Goal: Task Accomplishment & Management: Manage account settings

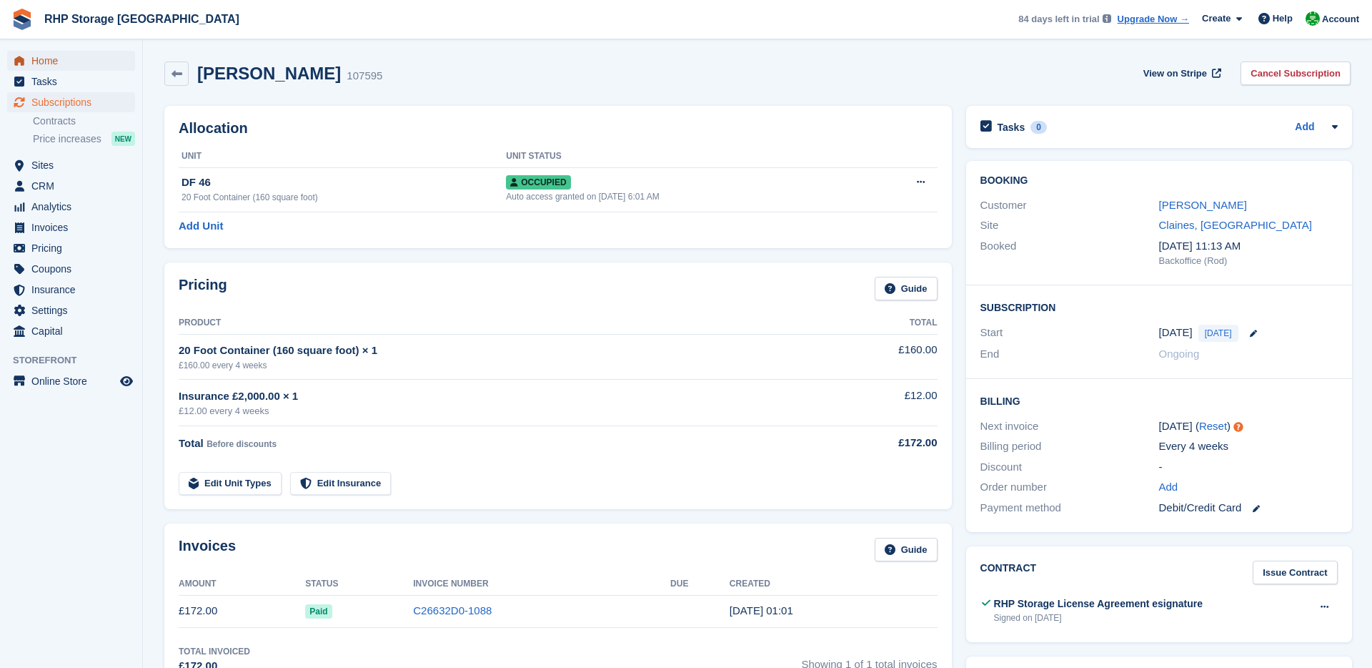
click at [80, 54] on span "Home" at bounding box center [74, 61] width 86 height 20
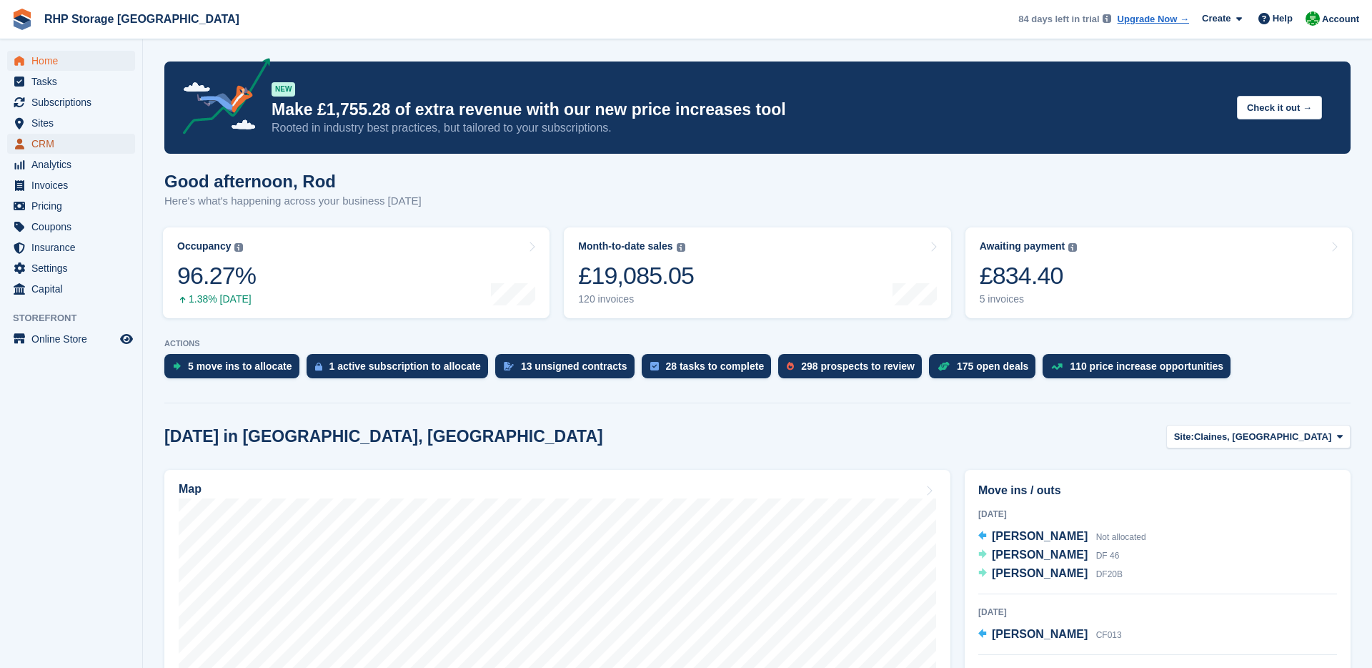
click at [56, 149] on span "CRM" at bounding box center [74, 144] width 86 height 20
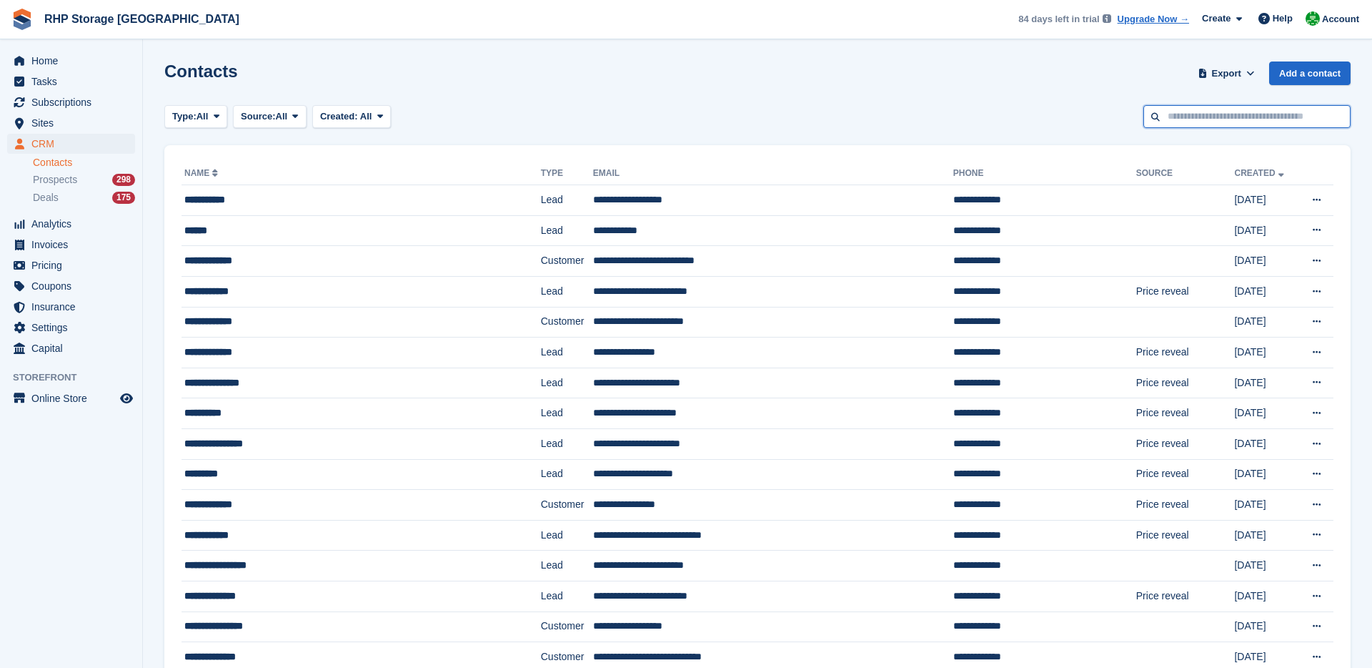
click at [1171, 116] on input "text" at bounding box center [1247, 117] width 207 height 24
type input "****"
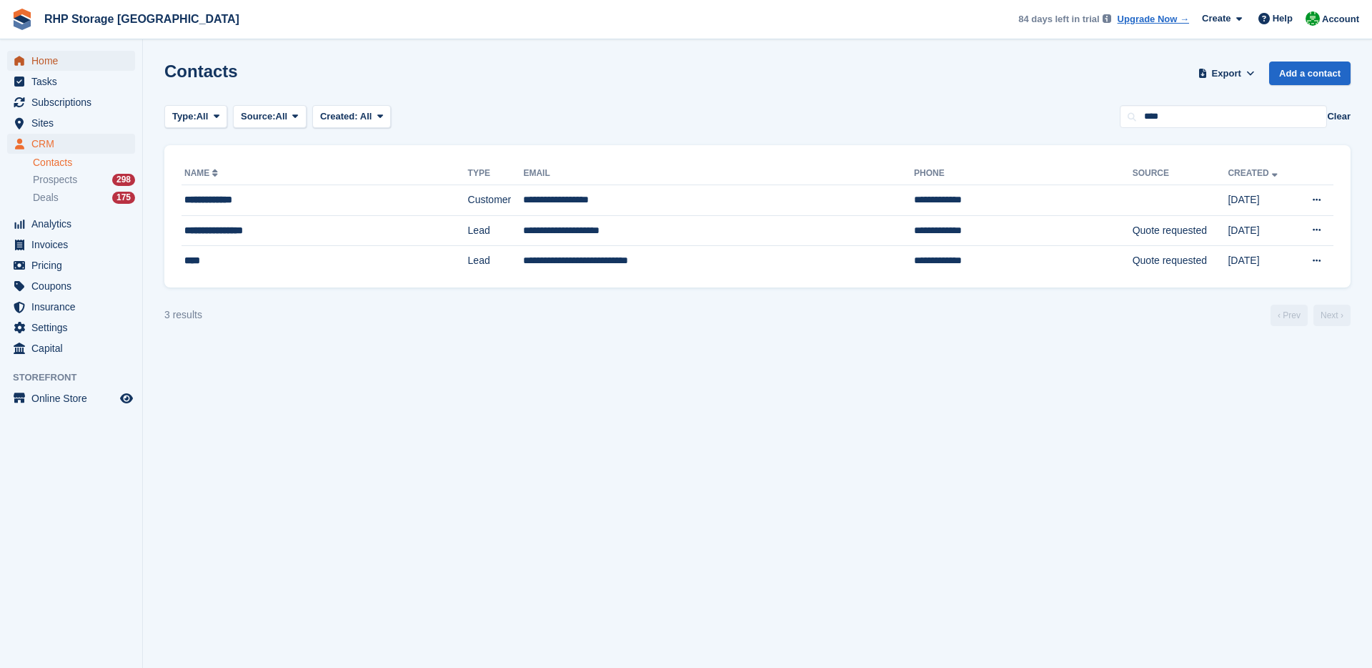
click at [25, 62] on span "menu" at bounding box center [19, 60] width 17 height 17
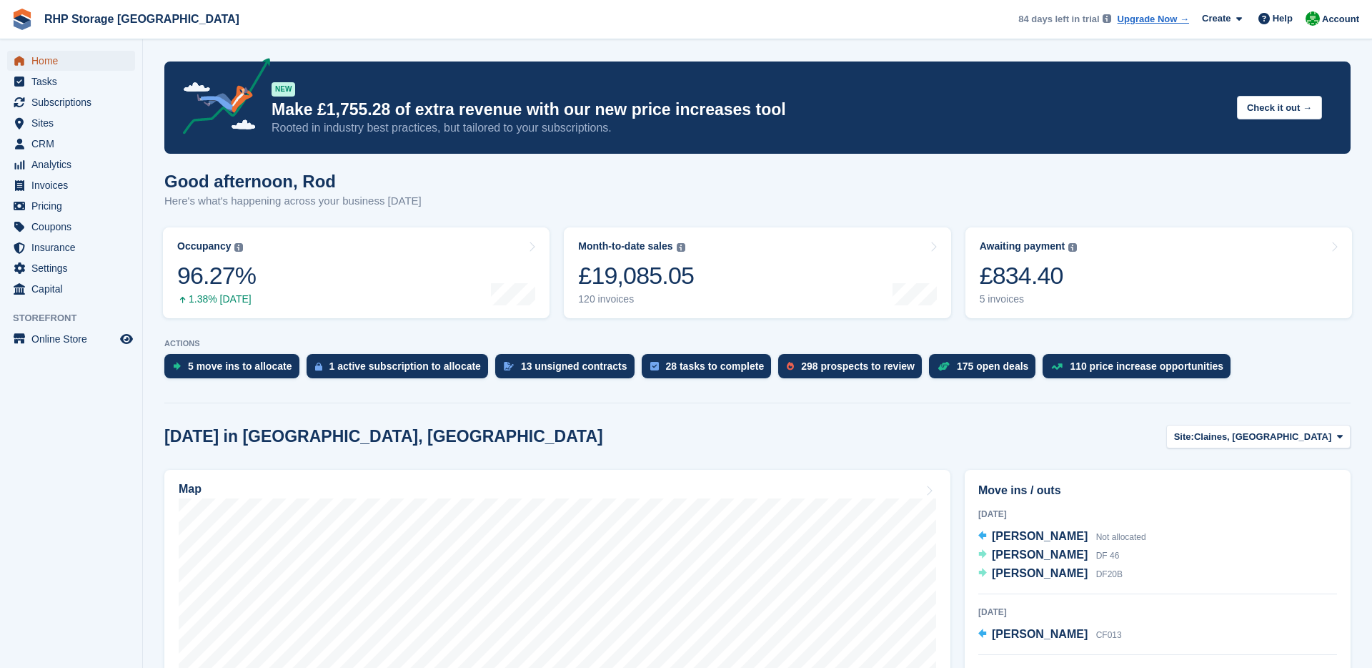
click at [93, 64] on span "Home" at bounding box center [74, 61] width 86 height 20
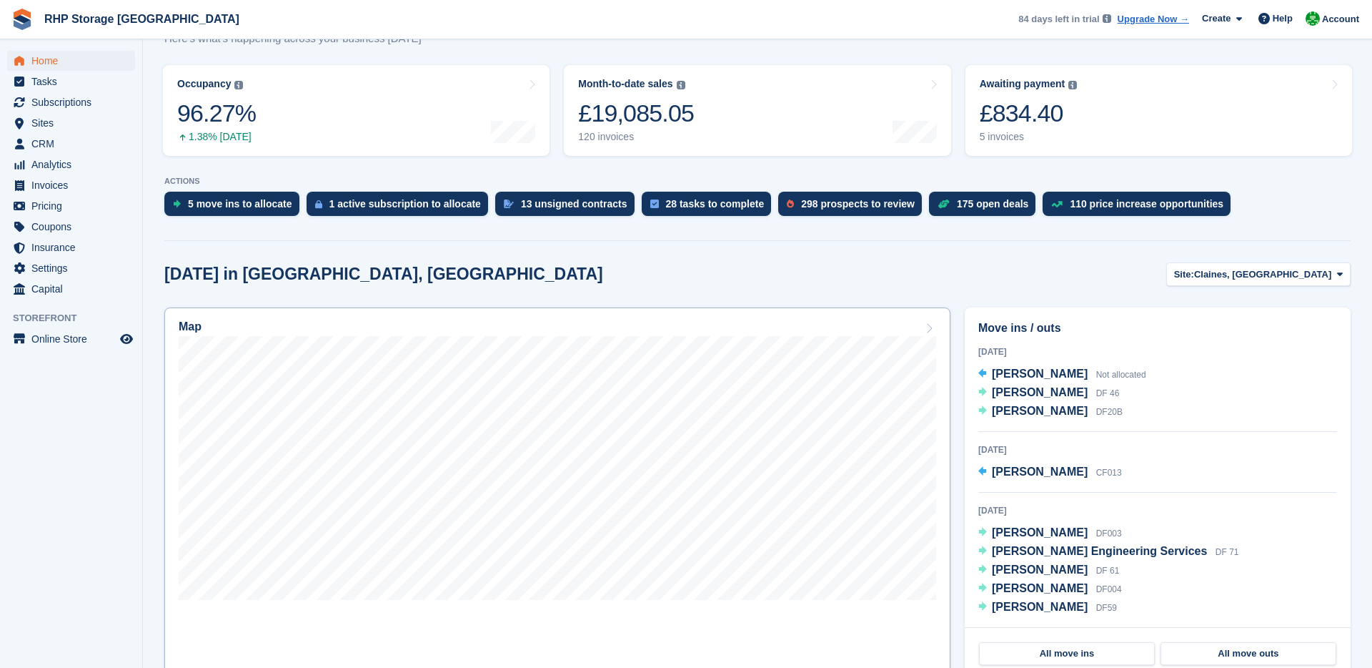
scroll to position [169, 0]
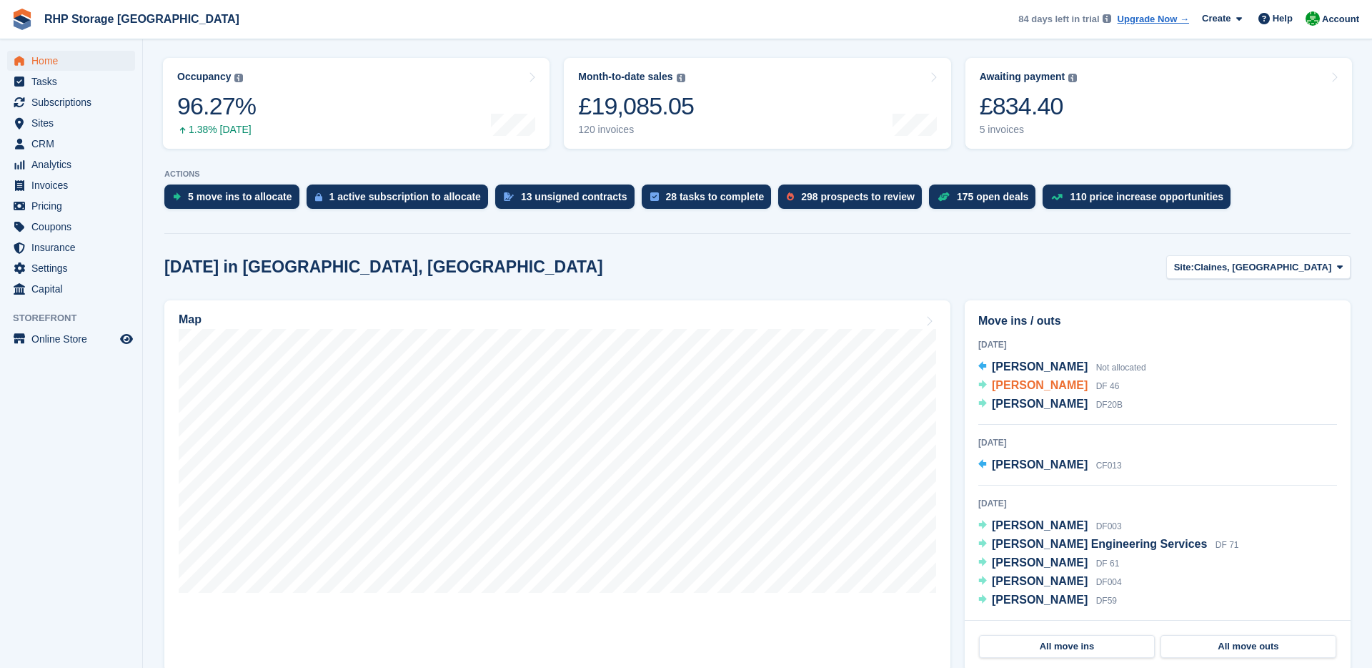
click at [1012, 381] on span "[PERSON_NAME]" at bounding box center [1040, 385] width 96 height 12
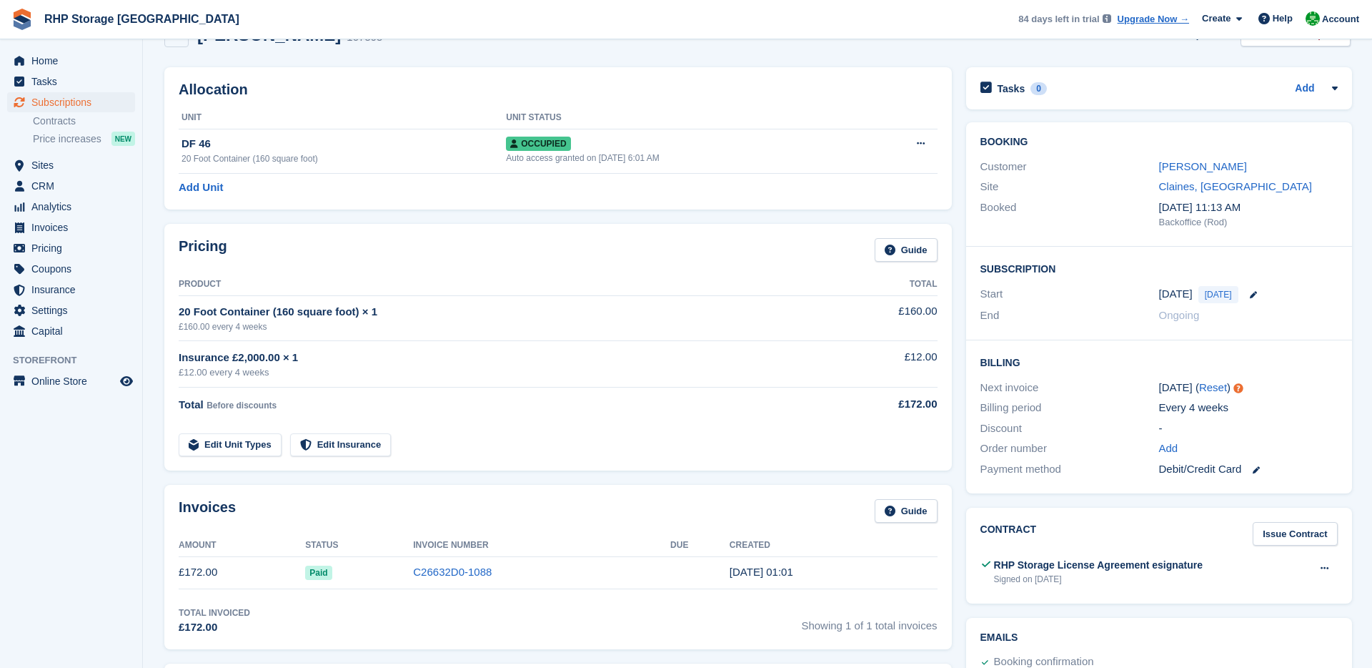
scroll to position [44, 0]
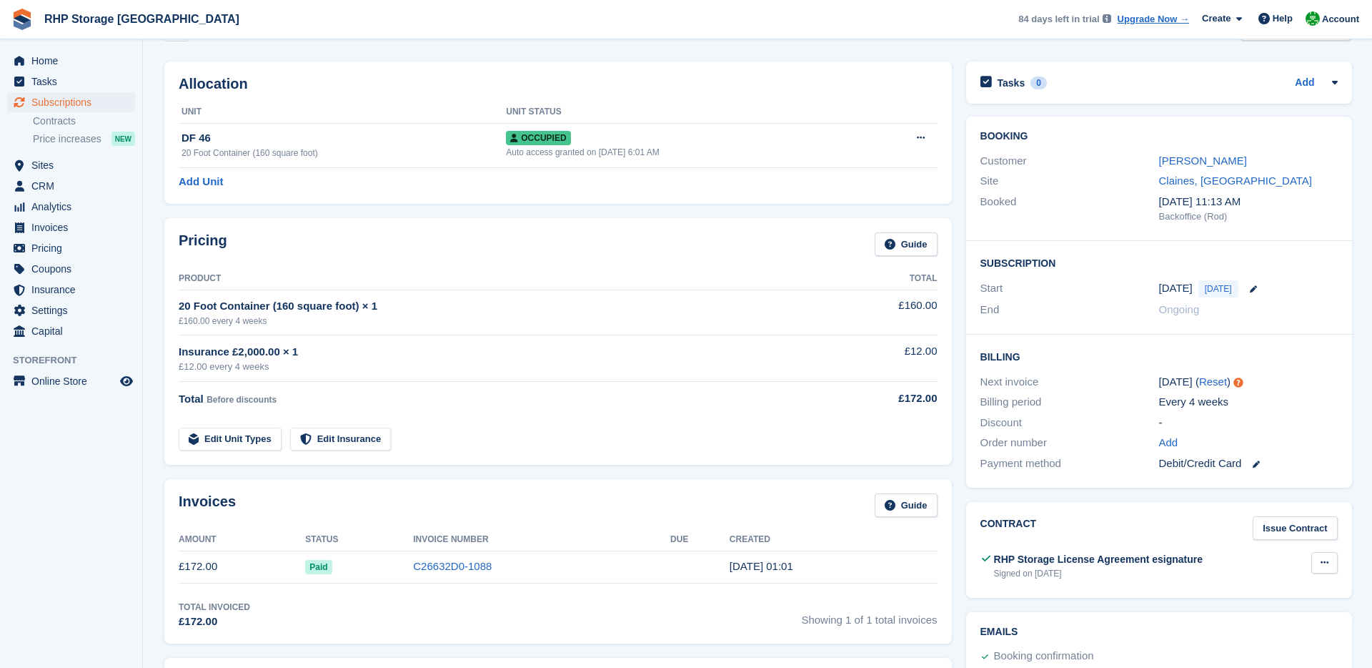
click at [1327, 562] on button at bounding box center [1324, 562] width 26 height 21
click at [1277, 605] on p "Download" at bounding box center [1269, 609] width 124 height 19
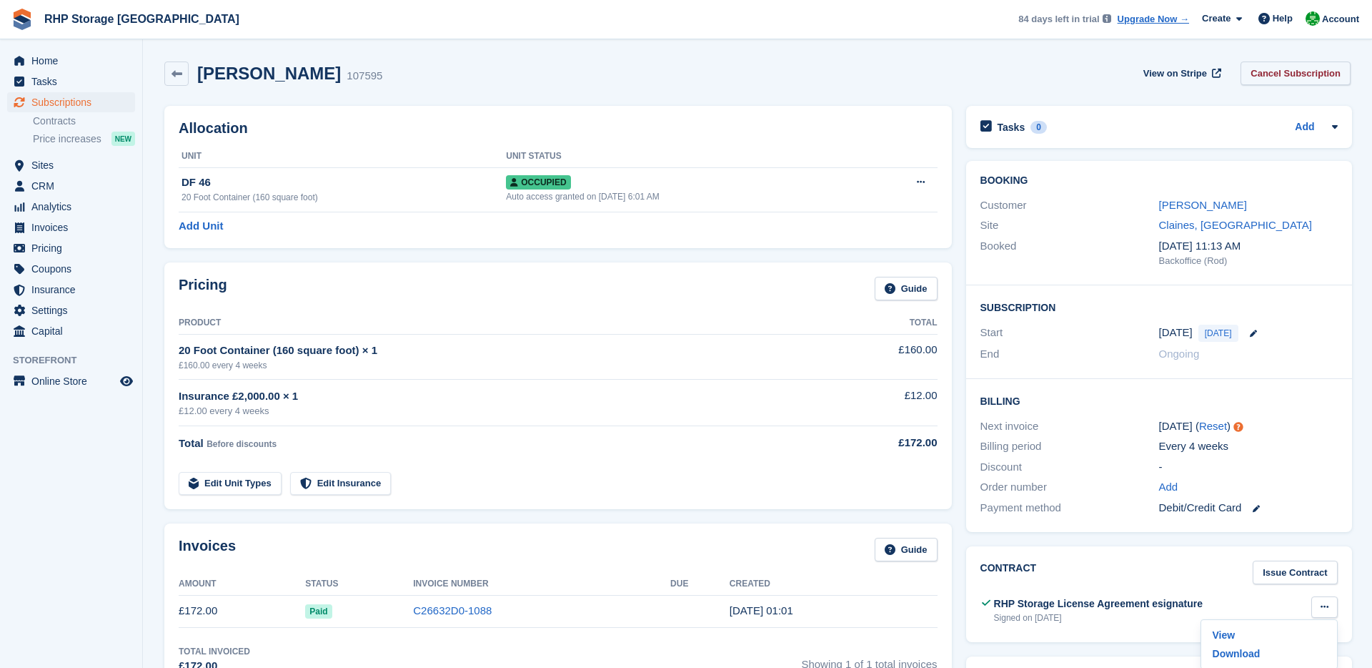
click at [1273, 81] on link "Cancel Subscription" at bounding box center [1296, 73] width 110 height 24
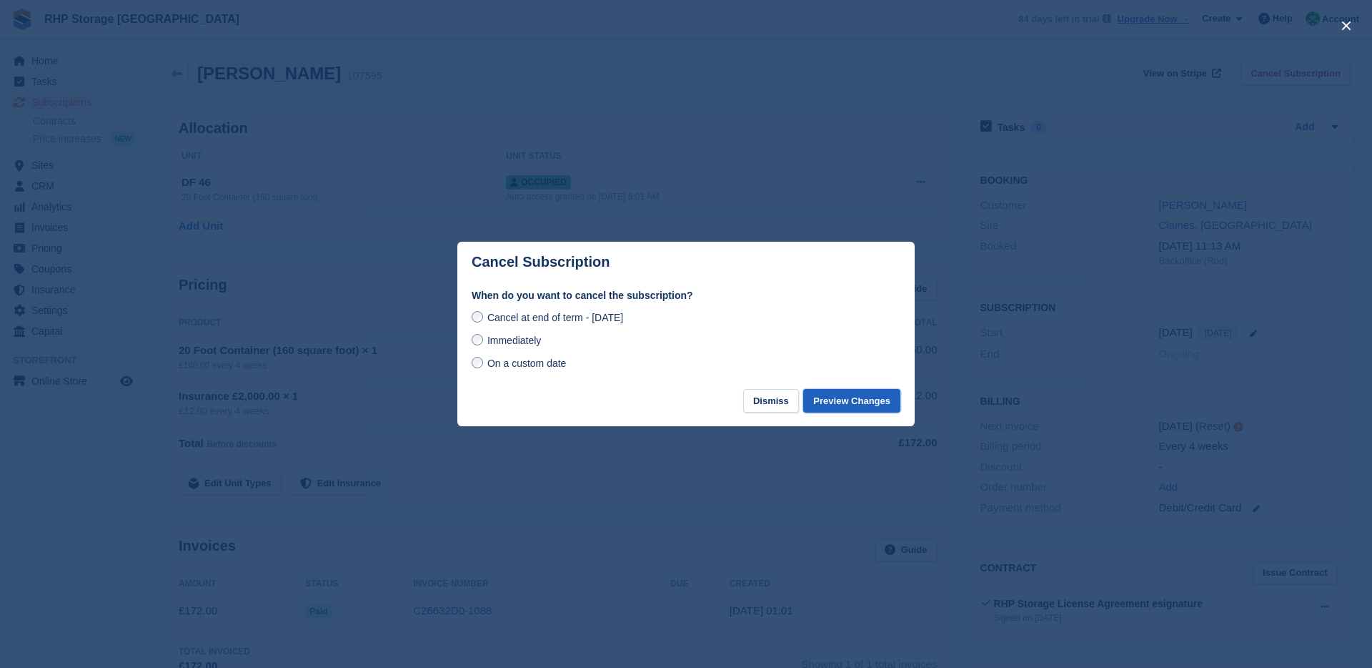
click at [853, 400] on button "Preview Changes" at bounding box center [851, 401] width 97 height 24
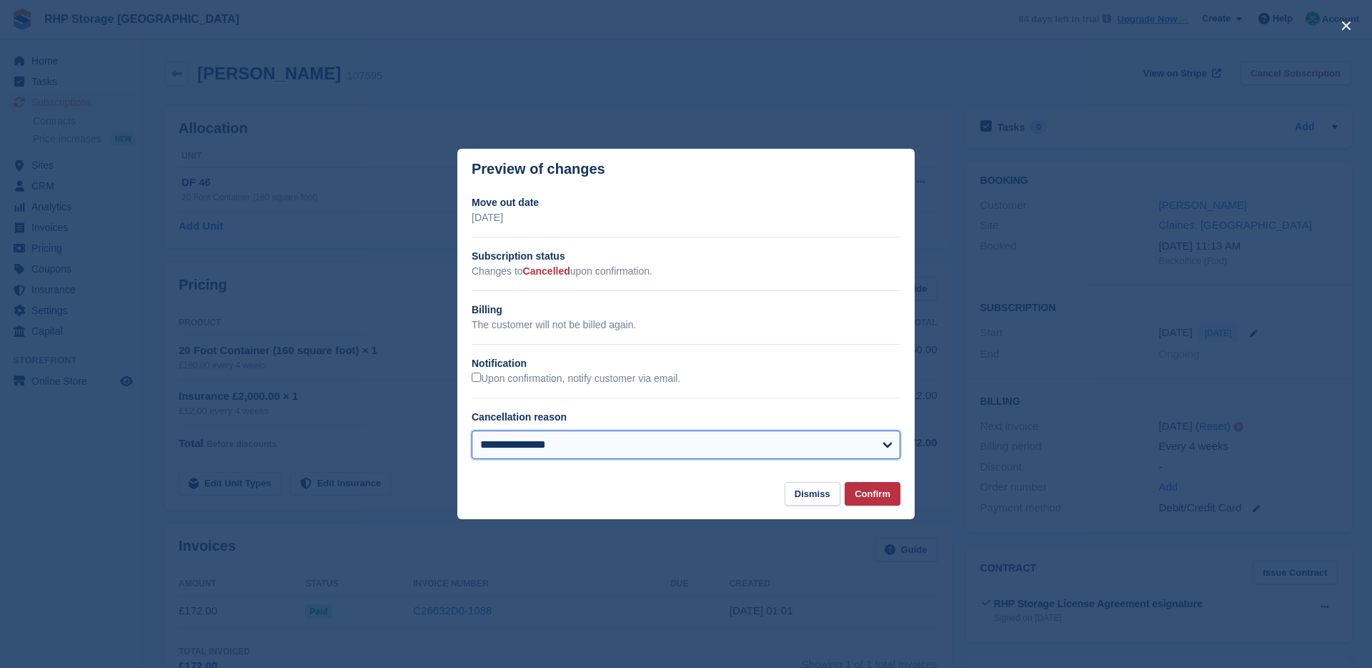
click at [522, 443] on select "**********" at bounding box center [686, 444] width 429 height 29
select select "**********"
click at [472, 430] on select "**********" at bounding box center [686, 444] width 429 height 29
click at [865, 497] on button "Confirm" at bounding box center [873, 494] width 56 height 24
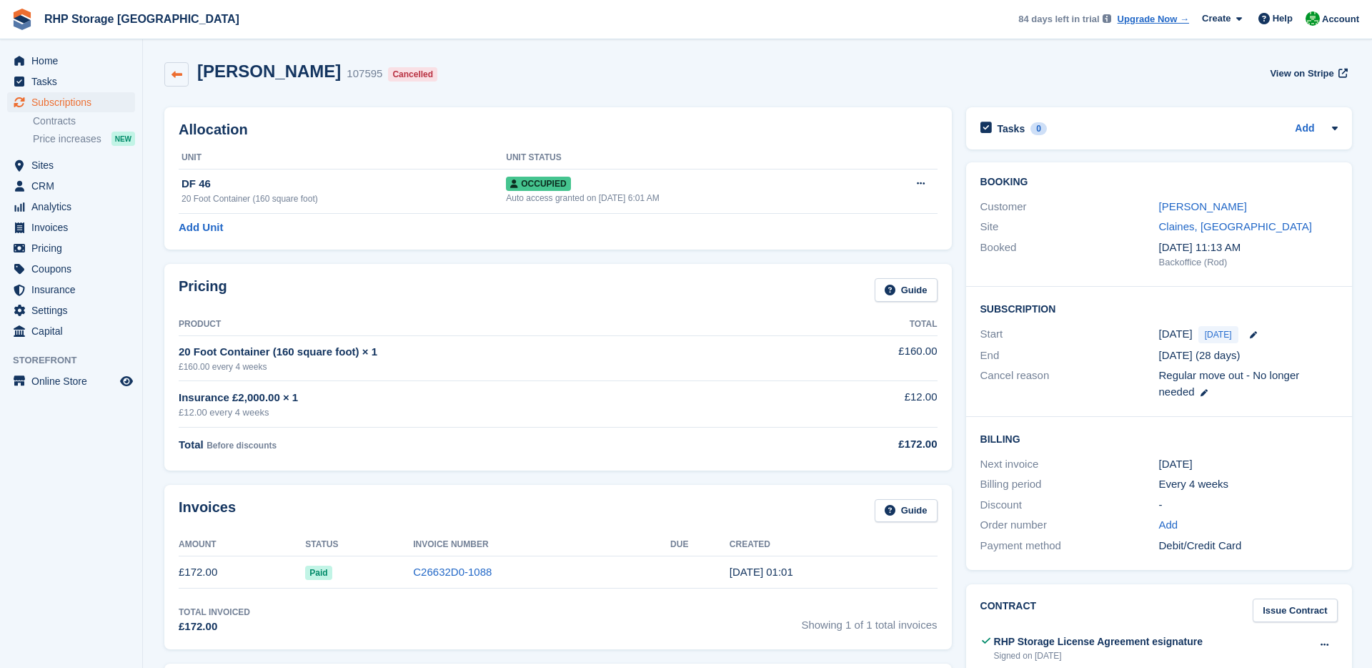
click at [174, 73] on icon at bounding box center [177, 74] width 11 height 11
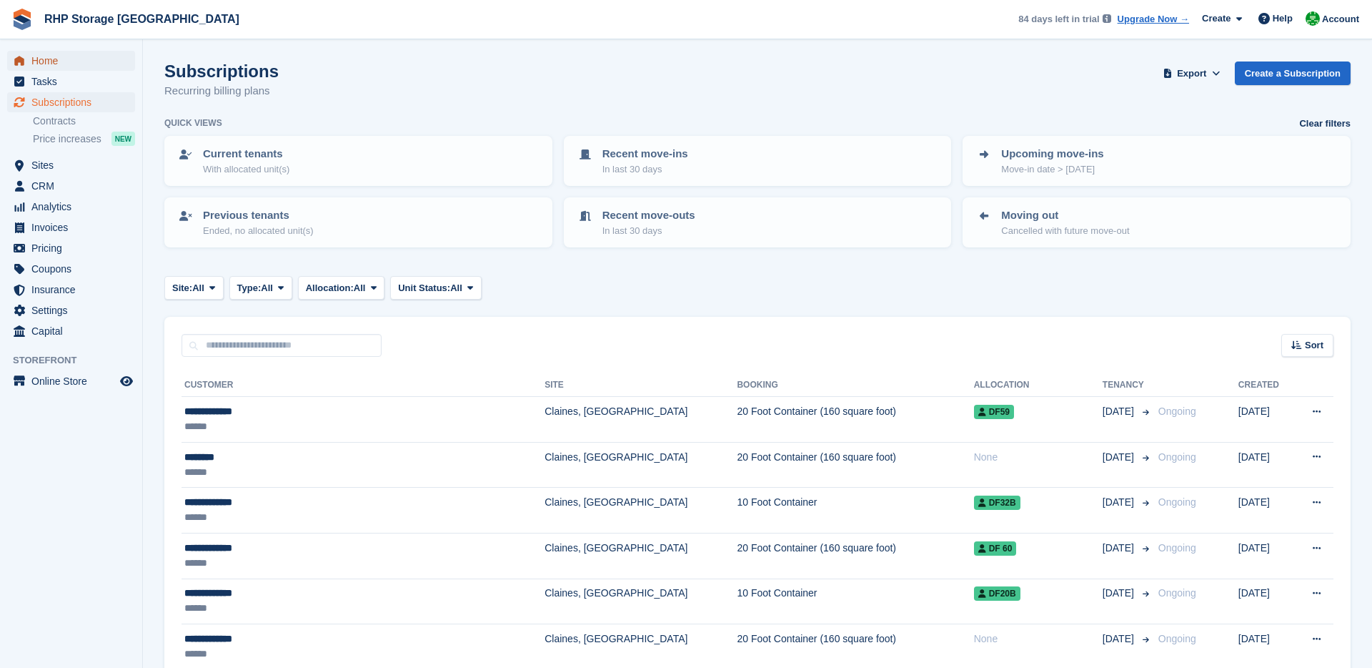
click at [85, 52] on span "Home" at bounding box center [74, 61] width 86 height 20
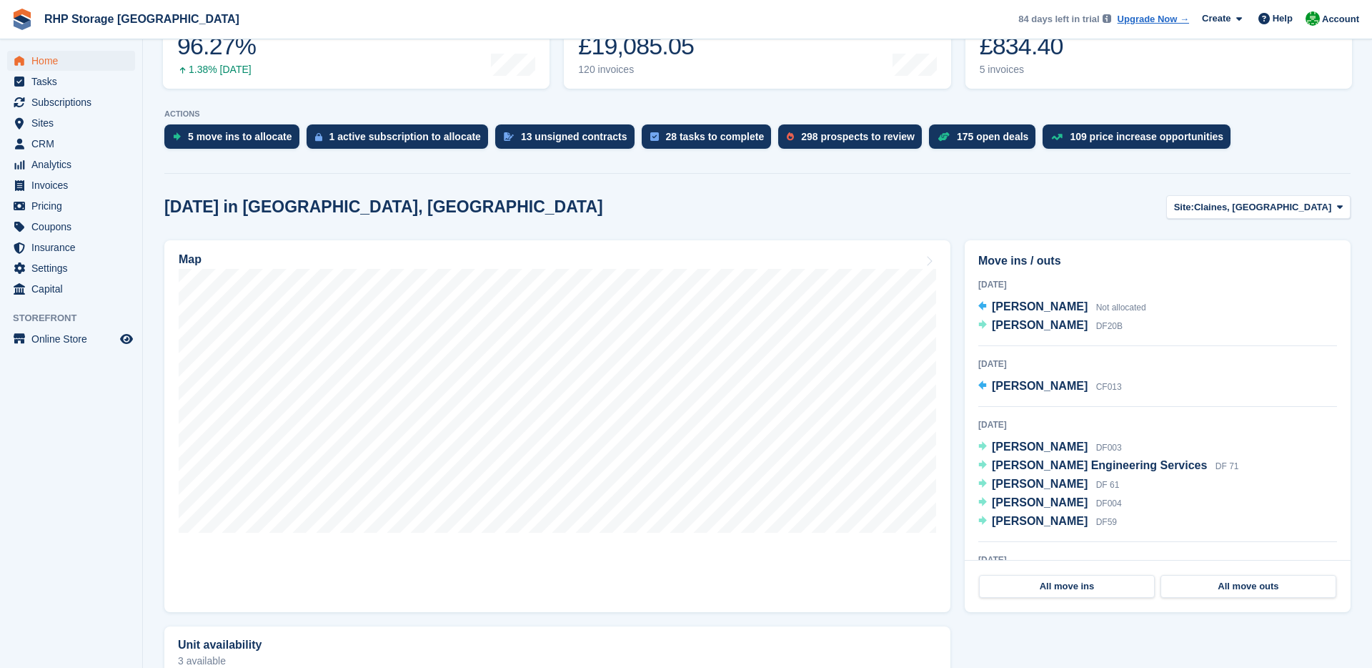
scroll to position [229, 0]
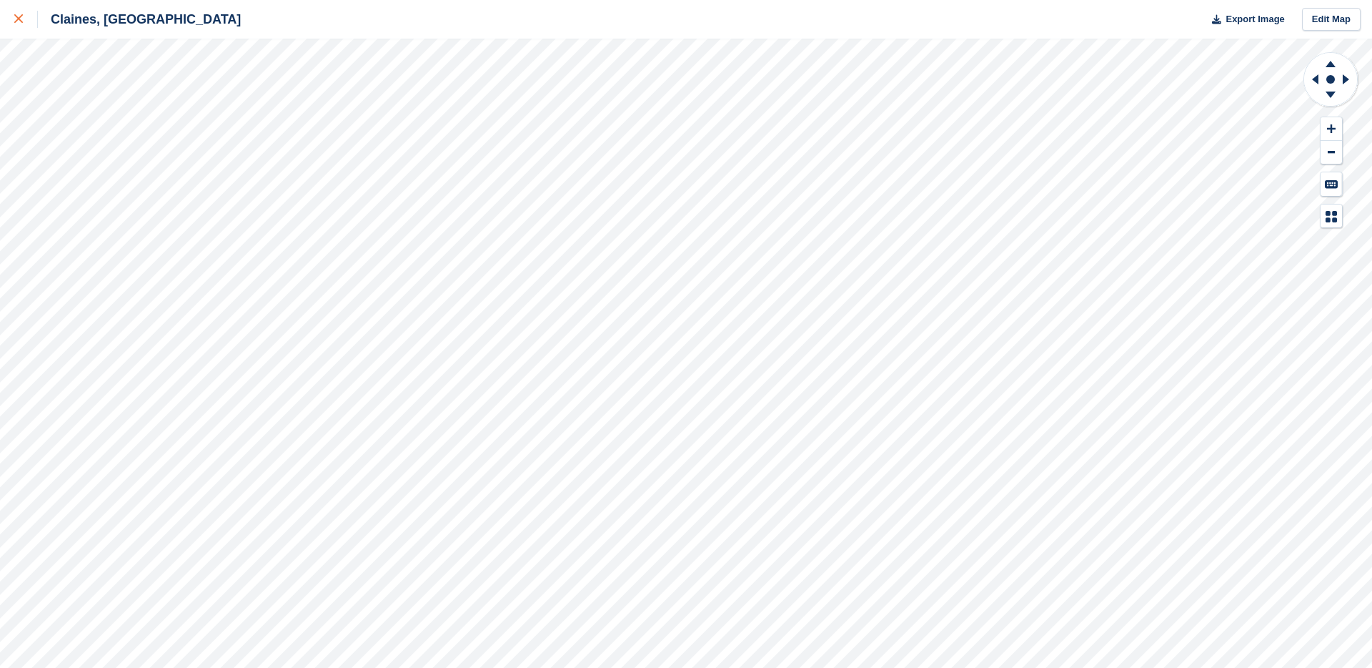
click at [9, 11] on link at bounding box center [19, 19] width 38 height 39
